Goal: Information Seeking & Learning: Compare options

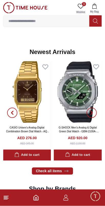
scroll to position [244, 0]
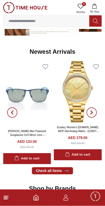
click at [92, 111] on icon "button" at bounding box center [92, 112] width 2 height 3
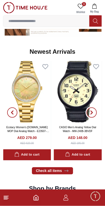
click at [94, 110] on icon "button" at bounding box center [92, 112] width 4 height 4
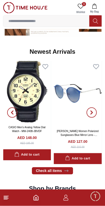
click at [94, 110] on icon "button" at bounding box center [92, 112] width 4 height 4
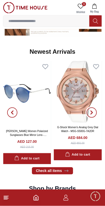
click at [93, 110] on icon "button" at bounding box center [92, 112] width 4 height 4
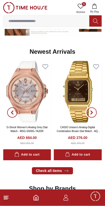
click at [93, 110] on icon "button" at bounding box center [92, 112] width 4 height 4
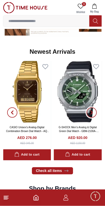
click at [93, 111] on icon "button" at bounding box center [92, 112] width 2 height 3
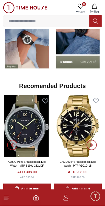
scroll to position [446, 0]
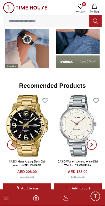
click at [92, 143] on icon "button" at bounding box center [92, 145] width 4 height 4
click at [91, 140] on span "button" at bounding box center [92, 145] width 10 height 10
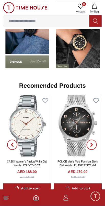
click at [92, 143] on icon "button" at bounding box center [92, 144] width 2 height 3
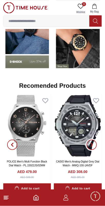
click at [92, 143] on icon "button" at bounding box center [92, 144] width 2 height 3
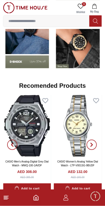
click at [94, 140] on span "button" at bounding box center [92, 145] width 10 height 10
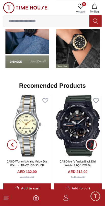
click at [93, 143] on icon "button" at bounding box center [92, 145] width 4 height 4
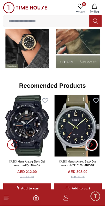
click at [93, 143] on icon "button" at bounding box center [92, 145] width 4 height 4
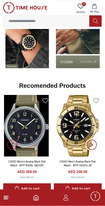
click at [92, 143] on icon "button" at bounding box center [92, 144] width 2 height 3
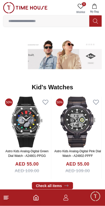
scroll to position [673, 0]
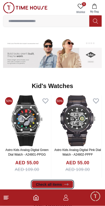
click at [61, 181] on link "Check all items" at bounding box center [52, 184] width 41 height 7
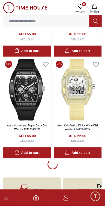
scroll to position [913, 0]
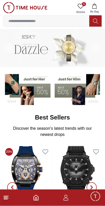
click at [43, 91] on img at bounding box center [27, 88] width 48 height 33
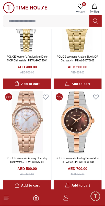
scroll to position [471, 0]
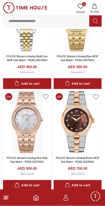
click at [32, 132] on img at bounding box center [27, 122] width 48 height 62
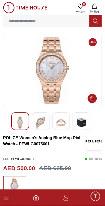
click at [38, 120] on img at bounding box center [40, 123] width 9 height 12
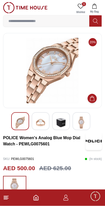
click at [40, 124] on img at bounding box center [40, 123] width 9 height 12
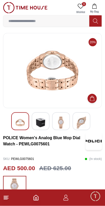
click at [63, 123] on img at bounding box center [61, 123] width 9 height 12
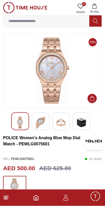
click at [63, 124] on img at bounding box center [61, 123] width 9 height 12
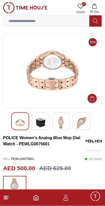
click at [63, 85] on img at bounding box center [52, 70] width 90 height 66
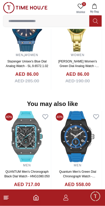
scroll to position [500, 0]
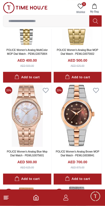
scroll to position [479, 0]
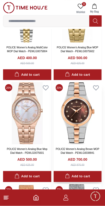
click at [86, 124] on img at bounding box center [78, 113] width 48 height 62
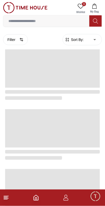
scroll to position [479, 0]
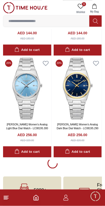
scroll to position [913, 0]
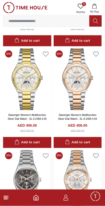
scroll to position [3464, 0]
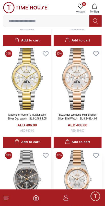
click at [82, 150] on img at bounding box center [78, 181] width 48 height 62
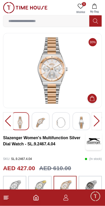
click at [98, 119] on div at bounding box center [97, 121] width 10 height 18
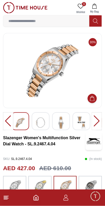
click at [96, 123] on div at bounding box center [97, 121] width 10 height 18
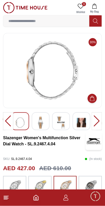
click at [95, 122] on div at bounding box center [97, 121] width 10 height 18
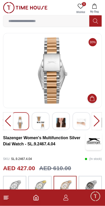
click at [96, 122] on div at bounding box center [97, 121] width 10 height 18
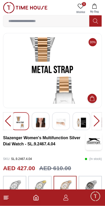
click at [97, 121] on div at bounding box center [97, 121] width 10 height 18
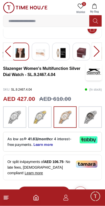
scroll to position [70, 0]
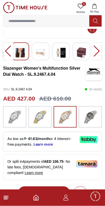
click at [90, 116] on img at bounding box center [90, 117] width 13 height 16
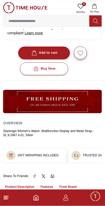
scroll to position [210, 0]
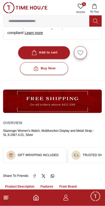
click at [71, 129] on div "Slazenger Women's Watch, Multifunction Display and Metal Strap - SL.9.2467.4.01…" at bounding box center [52, 133] width 99 height 8
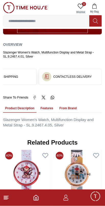
scroll to position [289, 0]
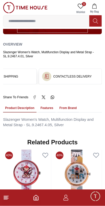
click at [43, 117] on div "Slazenger Women's Watch, Multifunction Display and Metal Strap - SL.9.2467.4.05…" at bounding box center [52, 123] width 99 height 12
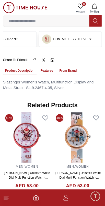
scroll to position [359, 0]
